Goal: Submit feedback/report problem

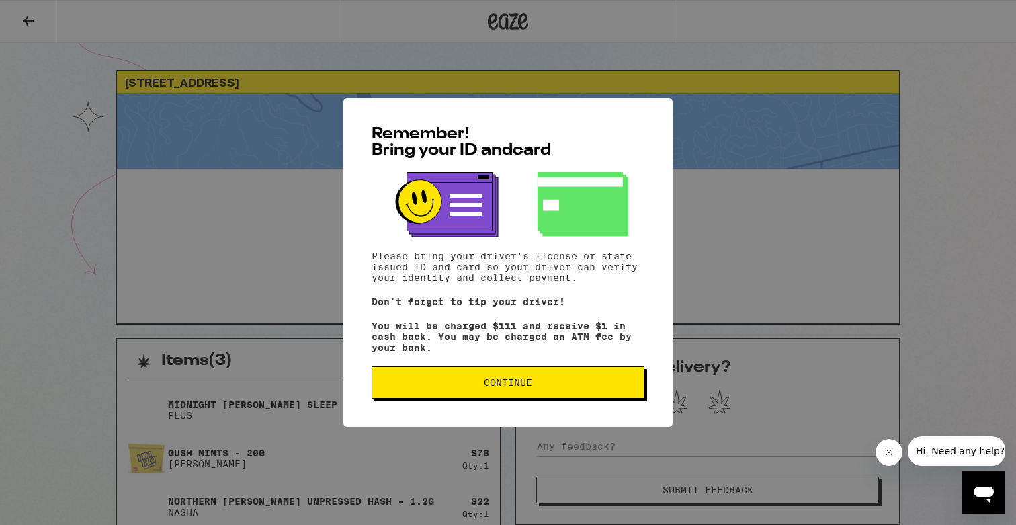
click at [507, 398] on button "Continue" at bounding box center [507, 382] width 273 height 32
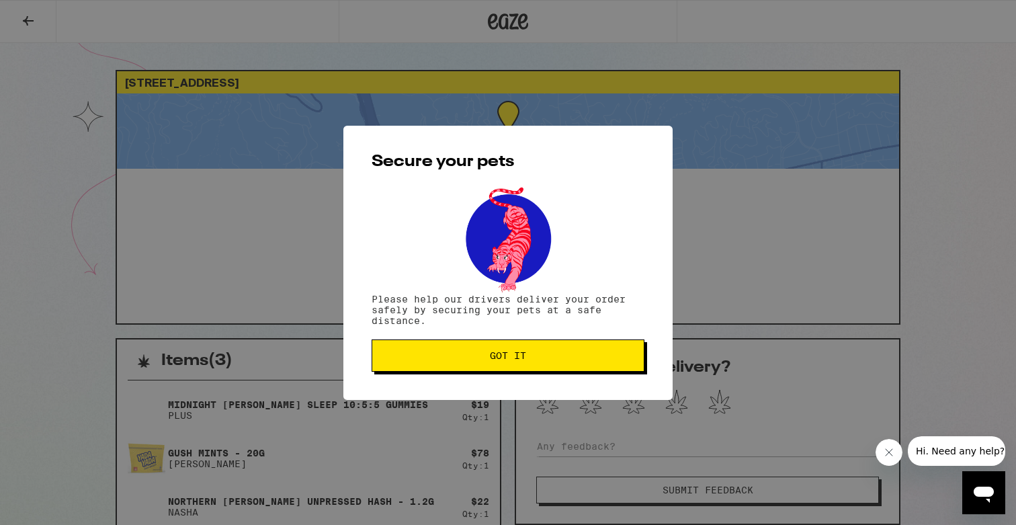
click at [509, 357] on span "Got it" at bounding box center [508, 355] width 36 height 9
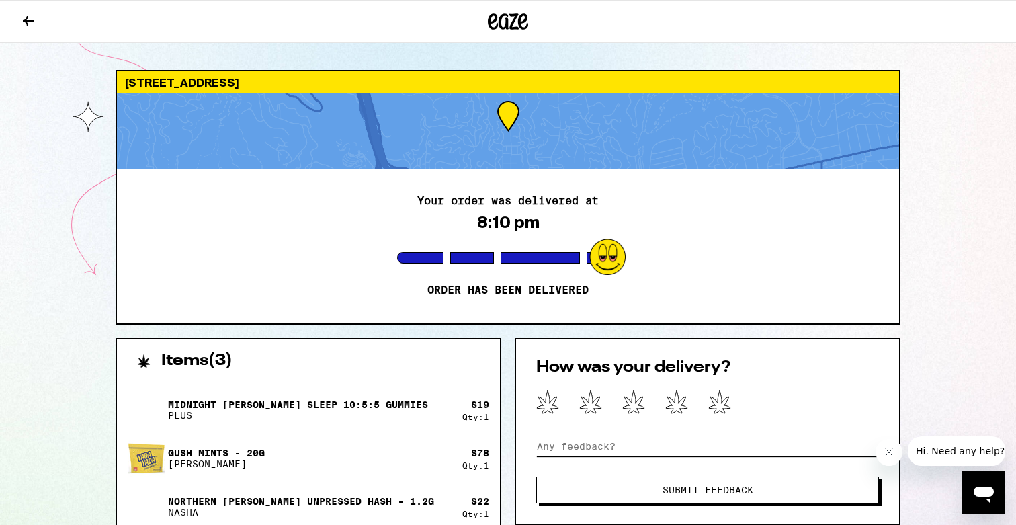
click at [617, 443] on input at bounding box center [707, 446] width 343 height 20
click at [685, 450] on input "Order communication via text was very confusing tonight. I received repeated co…" at bounding box center [707, 446] width 343 height 20
type input "Order communication via text was very confusing tonight. I received repeated co…"
click at [703, 486] on span "Submit Feedback" at bounding box center [707, 489] width 91 height 9
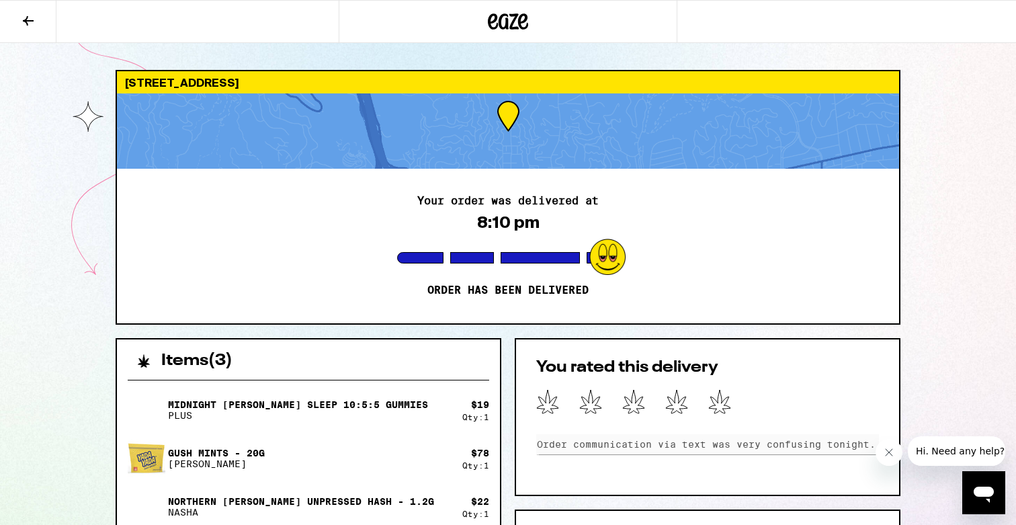
click at [893, 451] on icon "Close message from company" at bounding box center [888, 452] width 11 height 11
click at [887, 349] on div "You rated this delivery Order communication via text was very confusing tonight…" at bounding box center [708, 417] width 386 height 158
click at [679, 401] on icon at bounding box center [676, 401] width 23 height 25
click at [719, 405] on icon at bounding box center [719, 401] width 23 height 25
click at [912, 195] on div "[STREET_ADDRESS] Your order was delivered at 8:10 pm Order has been delivered I…" at bounding box center [508, 451] width 1016 height 903
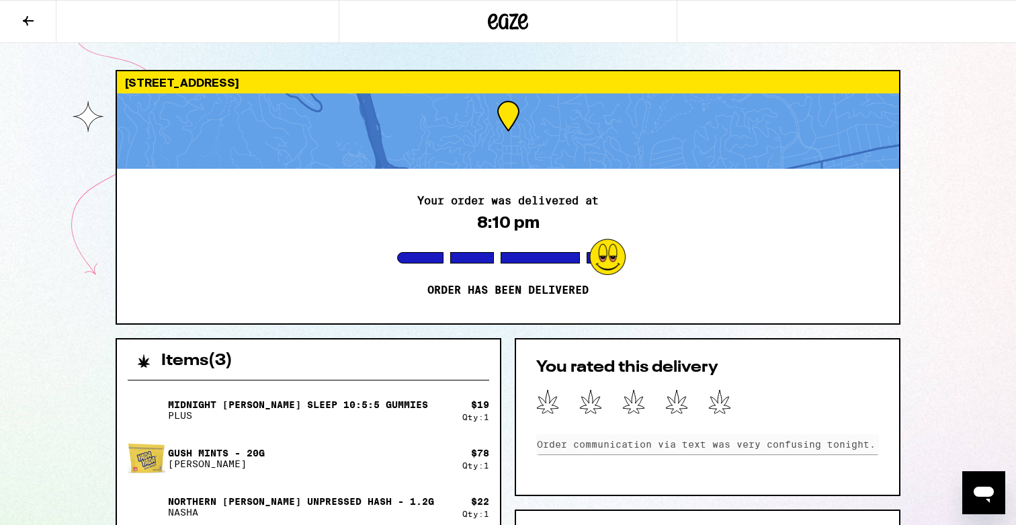
click at [39, 14] on button at bounding box center [28, 22] width 56 height 42
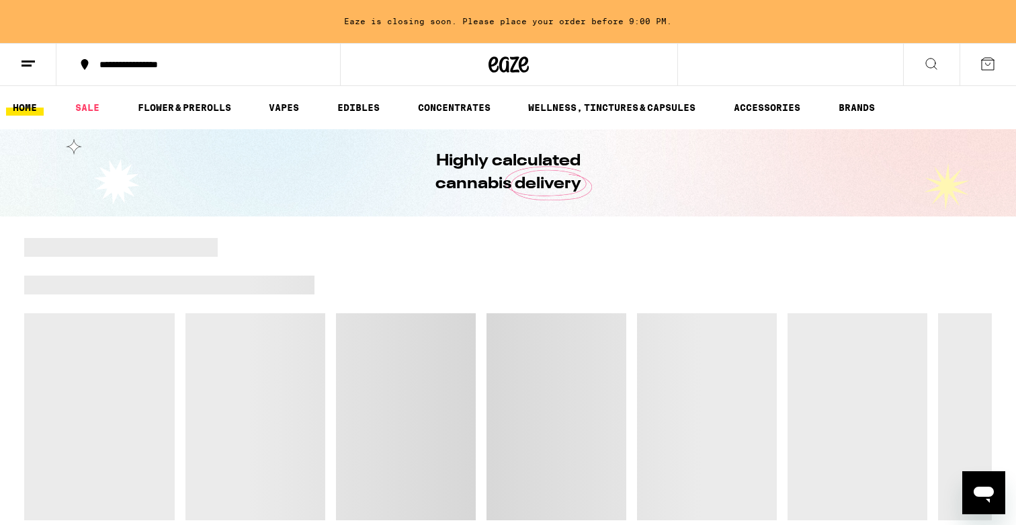
click at [24, 72] on button at bounding box center [28, 65] width 56 height 42
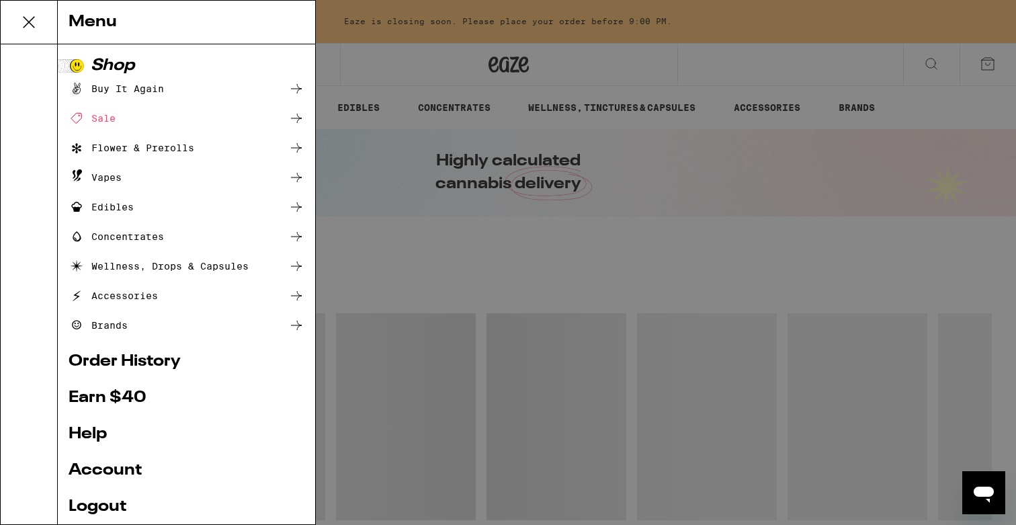
click at [116, 358] on link "Order History" at bounding box center [187, 361] width 236 height 16
